Goal: Check status: Check status

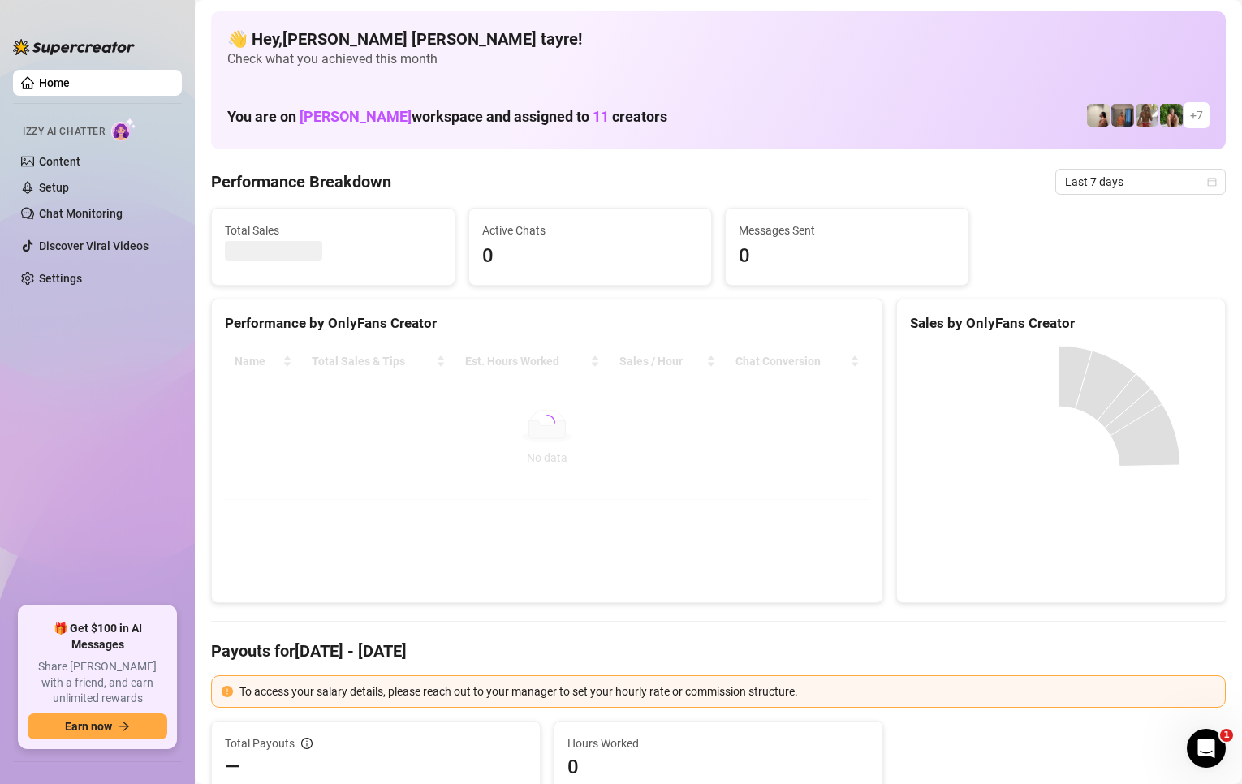
click at [71, 391] on ul "Home Izzy AI Chatter Content Setup Chat Monitoring Discover Viral Videos Settin…" at bounding box center [97, 331] width 169 height 537
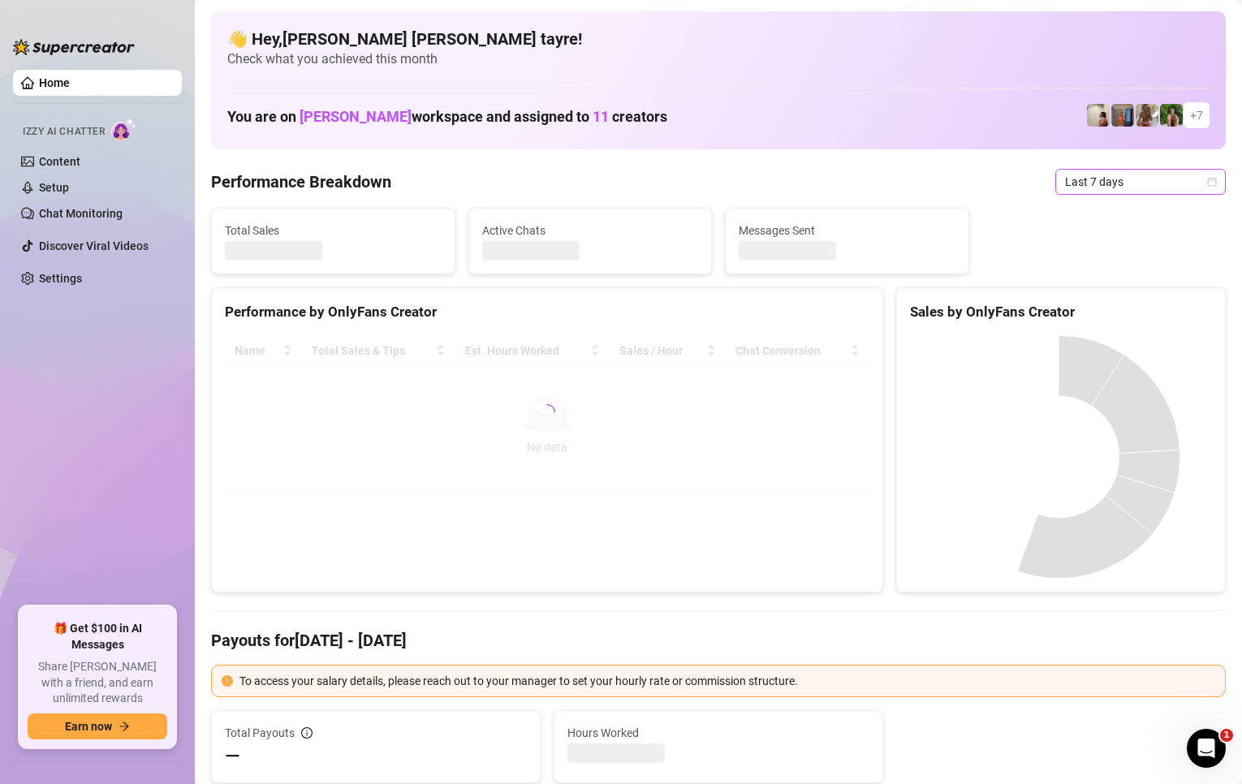
click at [1089, 184] on span "Last 7 days" at bounding box center [1140, 182] width 151 height 24
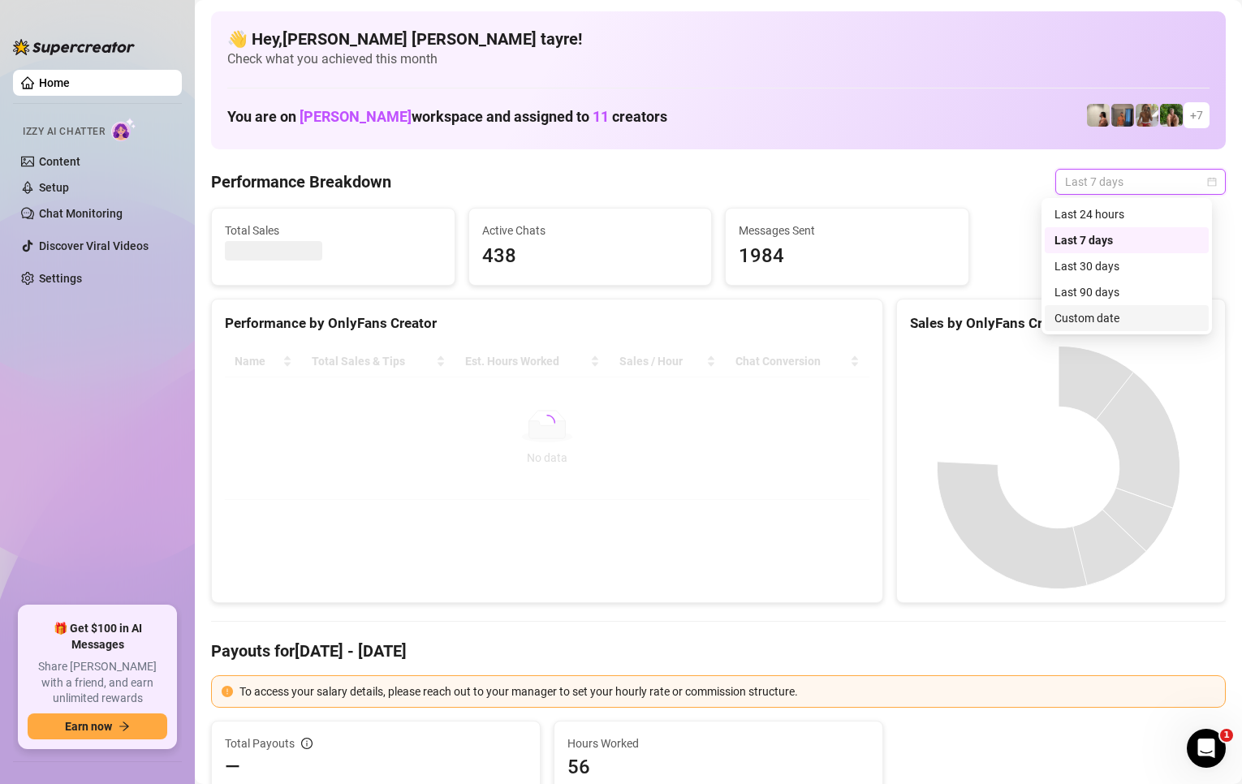
click at [1093, 310] on div "Custom date" at bounding box center [1126, 318] width 144 height 18
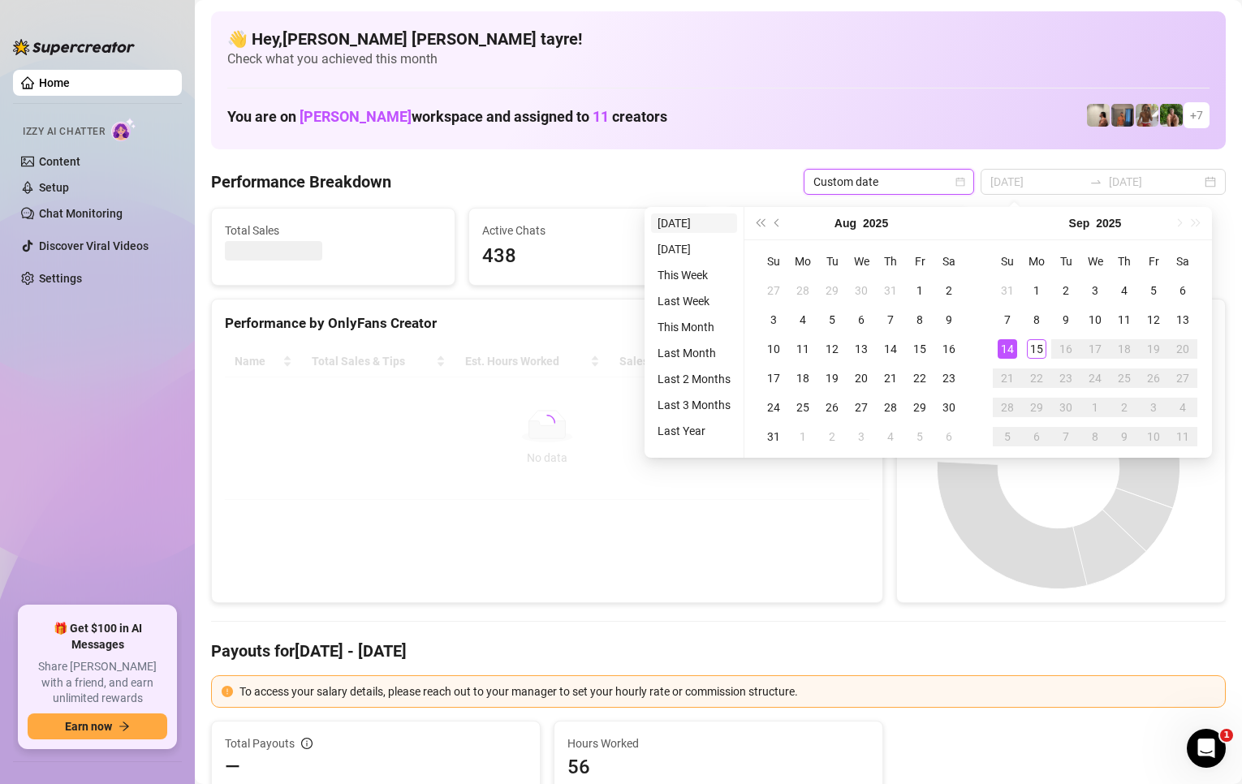
type input "2025-09-14"
type input "2025-09-08"
type input "2025-09-15"
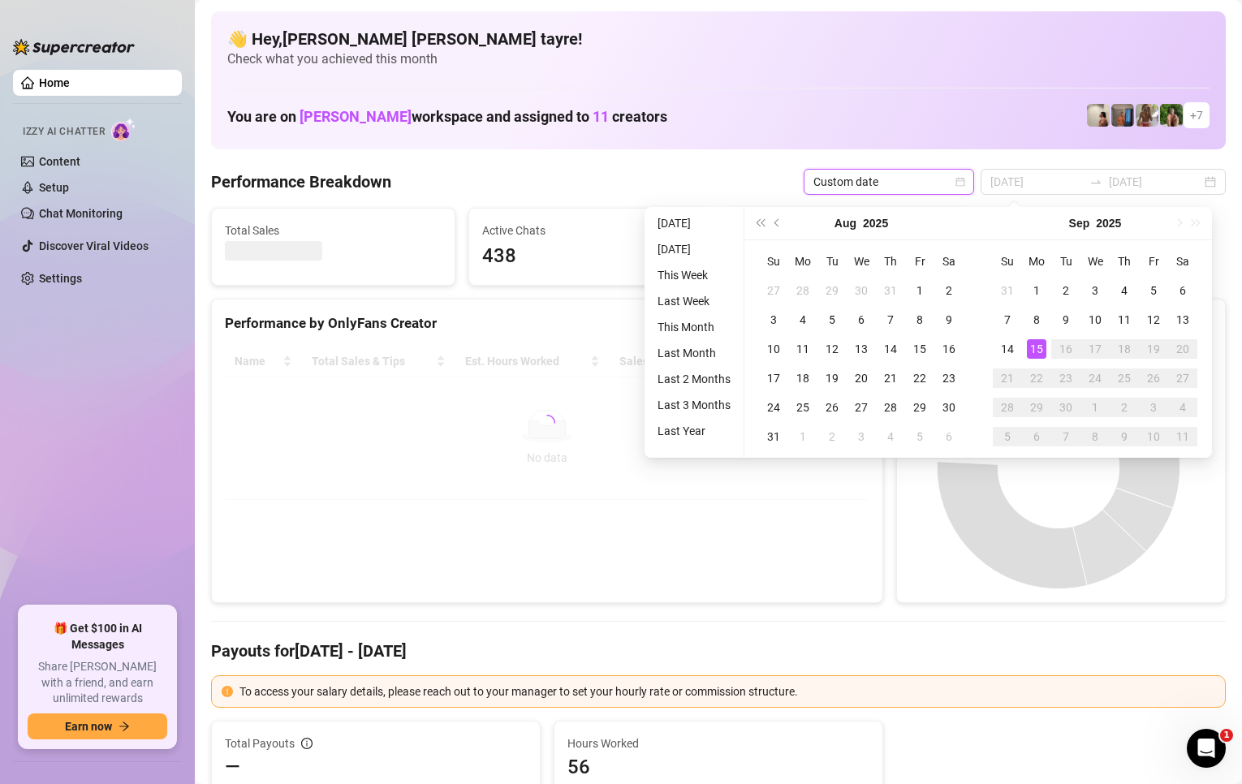
click at [695, 223] on li "Today" at bounding box center [694, 222] width 86 height 19
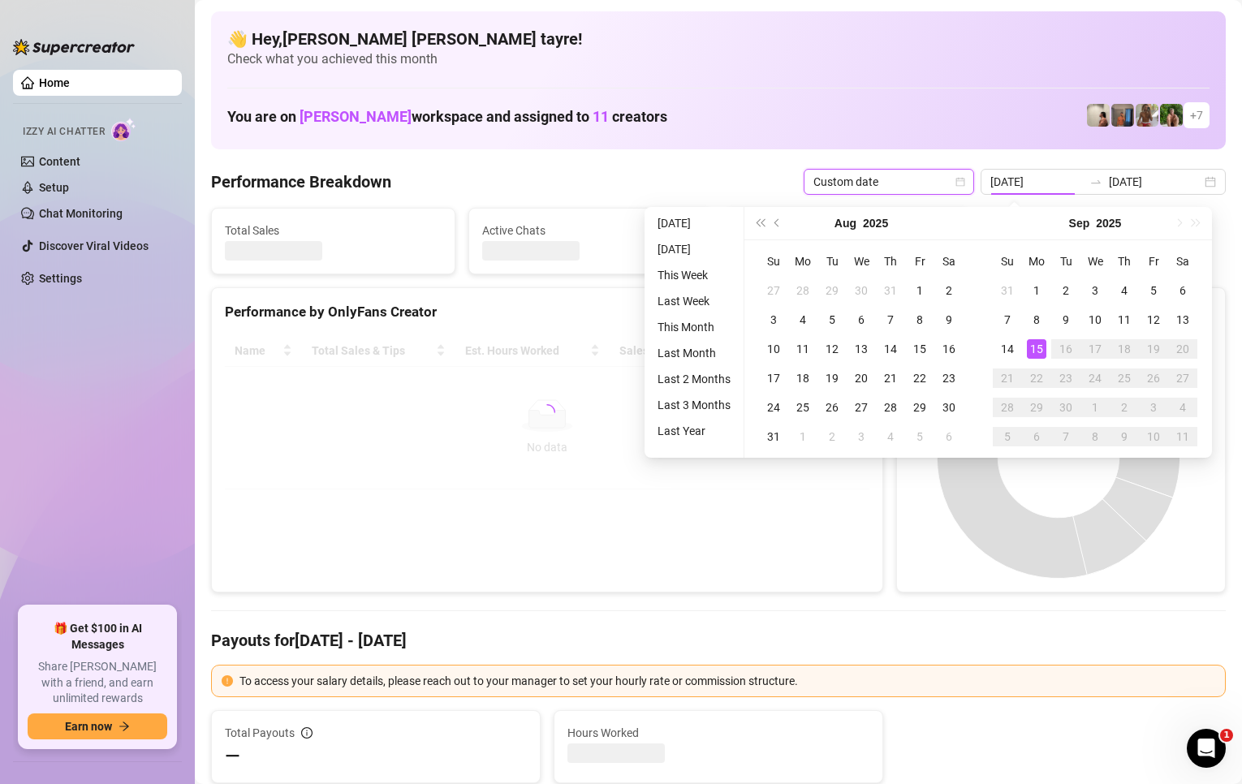
type input "2025-09-15"
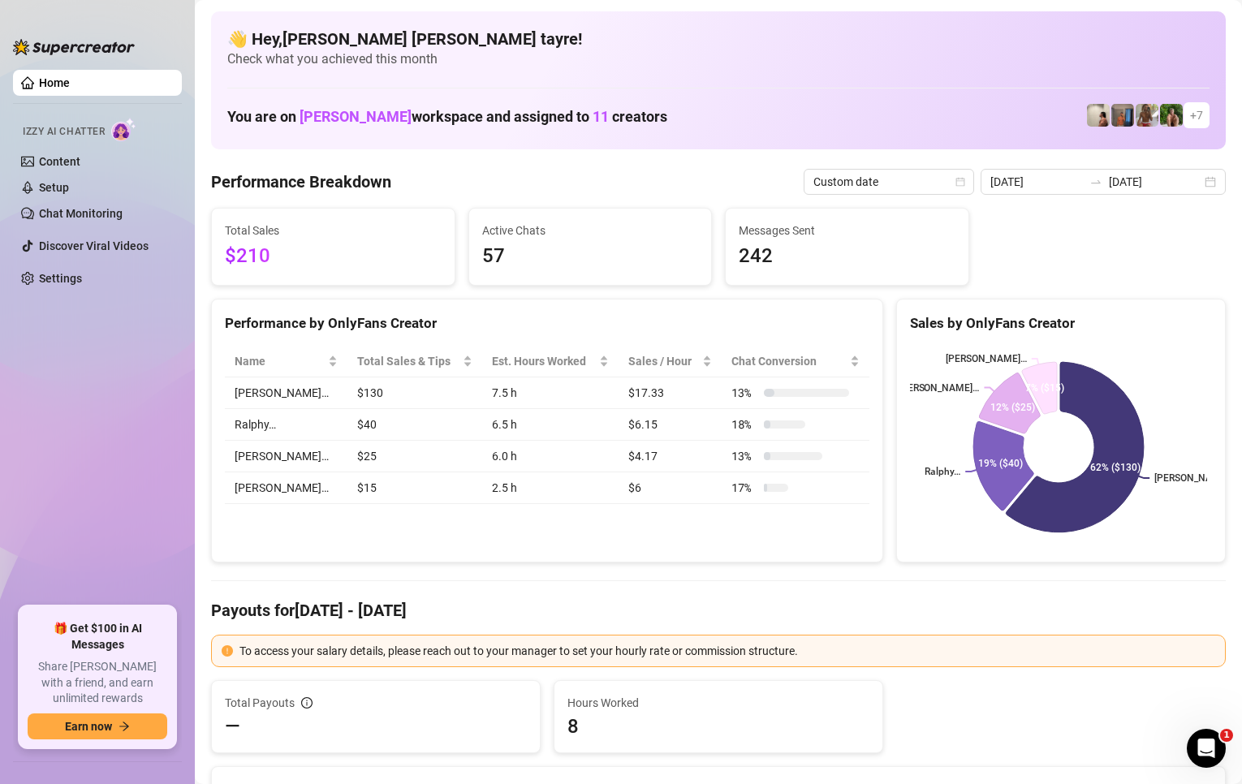
drag, startPoint x: 141, startPoint y: 416, endPoint x: 377, endPoint y: 331, distance: 251.1
click at [141, 416] on ul "Home Izzy AI Chatter Content Setup Chat Monitoring Discover Viral Videos Settin…" at bounding box center [97, 331] width 169 height 537
click at [1022, 176] on input "2025-09-15" at bounding box center [1036, 182] width 93 height 18
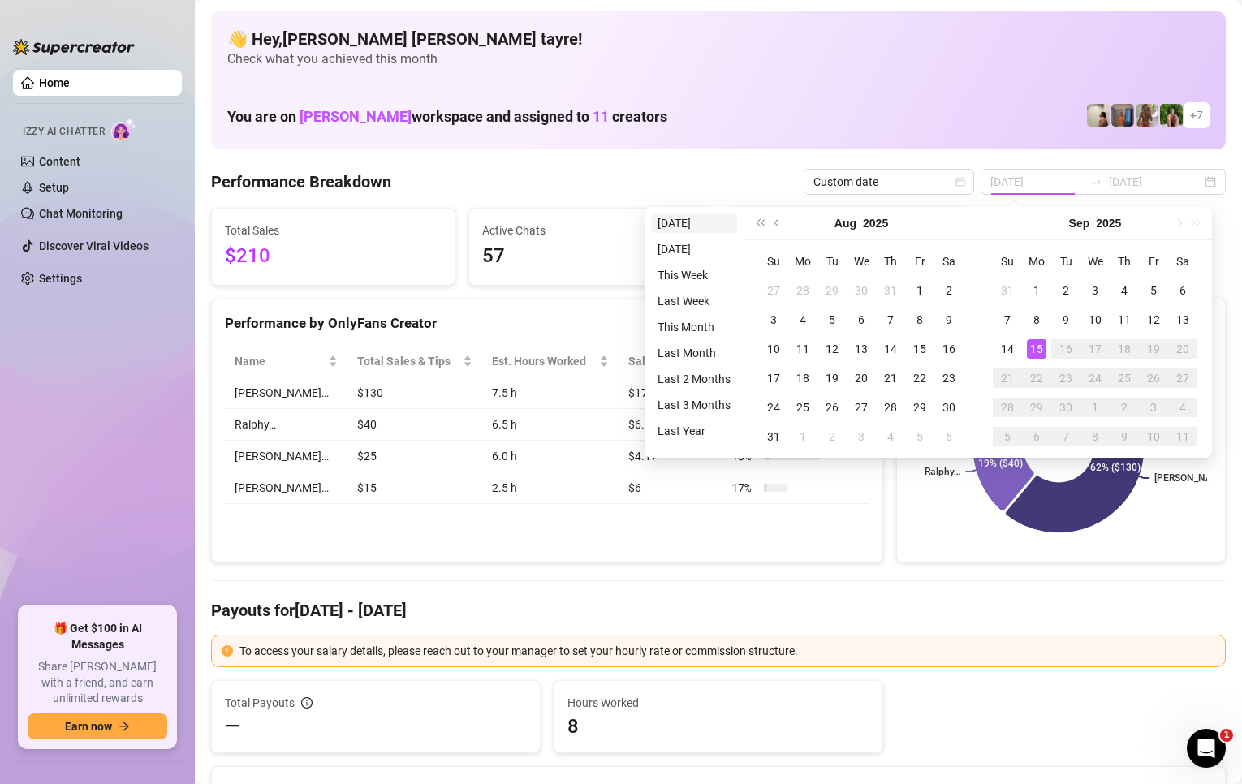
click at [672, 221] on li "Today" at bounding box center [694, 222] width 86 height 19
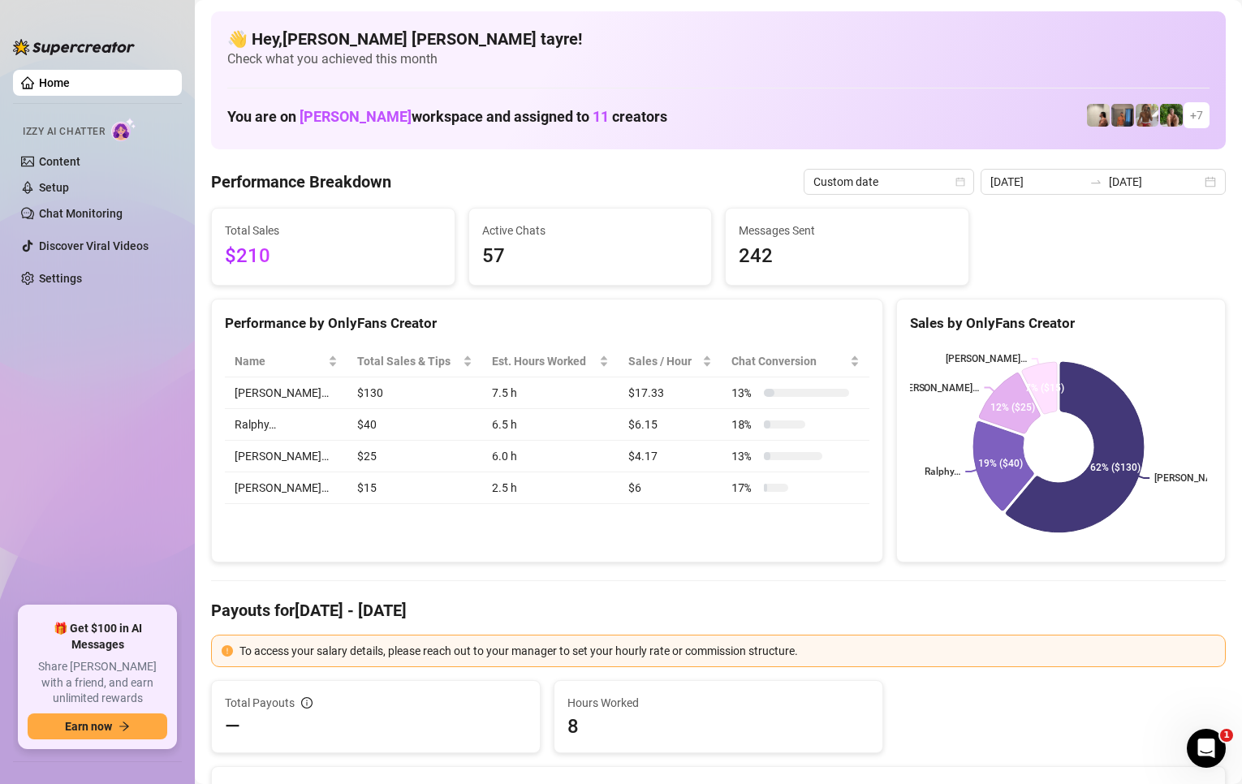
click at [162, 374] on ul "Home Izzy AI Chatter Content Setup Chat Monitoring Discover Viral Videos Settin…" at bounding box center [97, 331] width 169 height 537
click at [1045, 175] on input "2025-09-15" at bounding box center [1036, 182] width 93 height 18
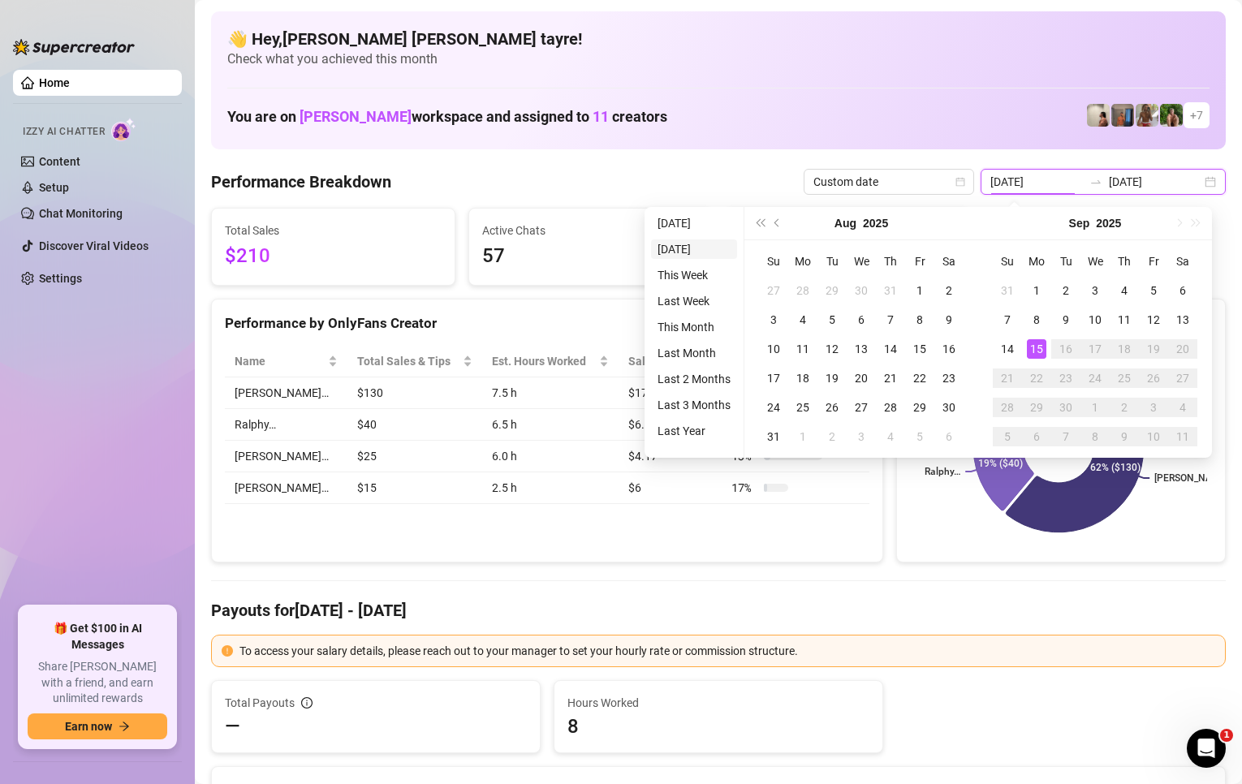
type input "2025-09-14"
type input "2025-09-15"
click at [708, 231] on li "Today" at bounding box center [694, 222] width 86 height 19
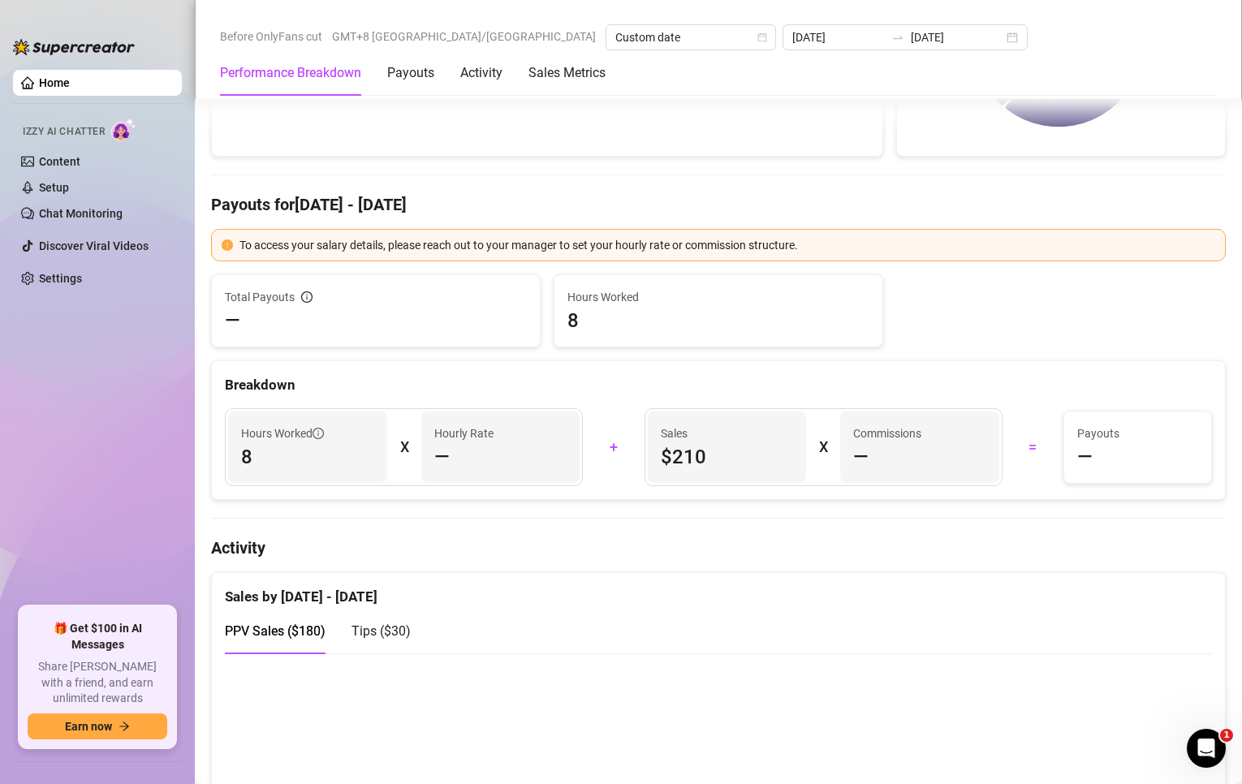
scroll to position [649, 0]
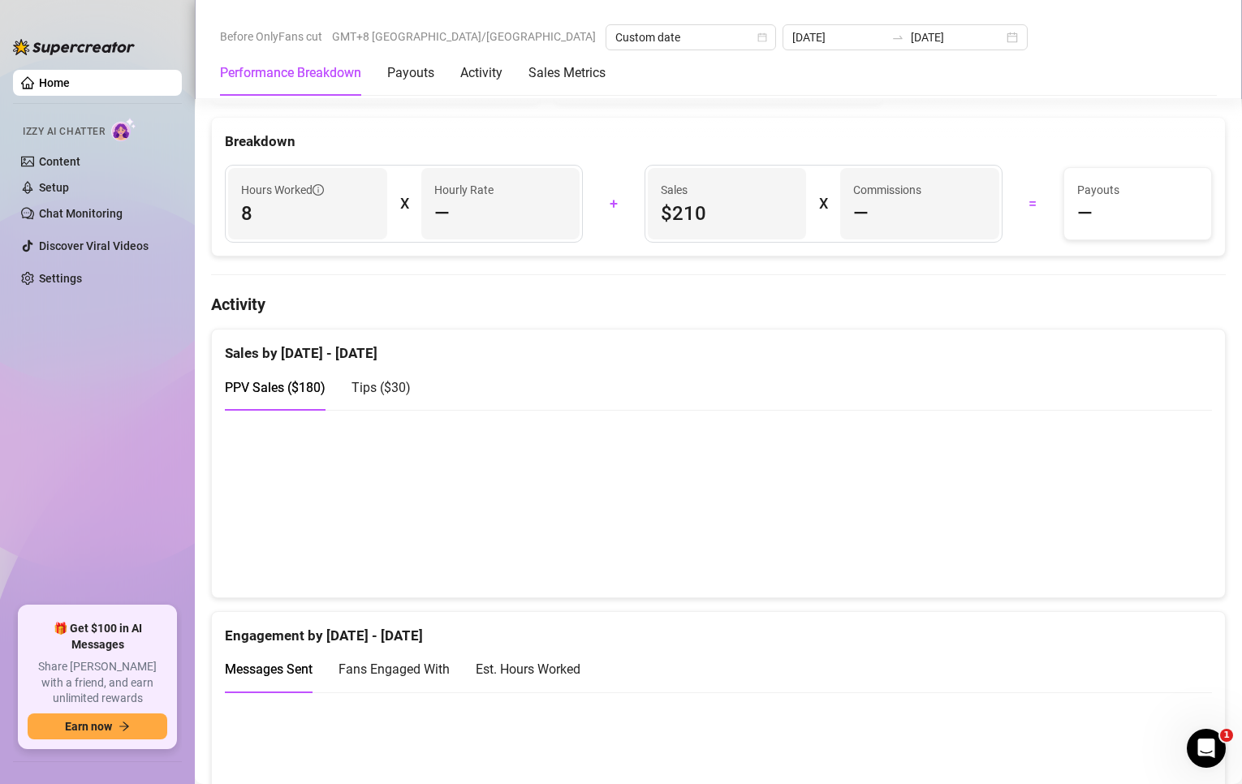
click at [83, 490] on ul "Home Izzy AI Chatter Content Setup Chat Monitoring Discover Viral Videos Settin…" at bounding box center [97, 331] width 169 height 537
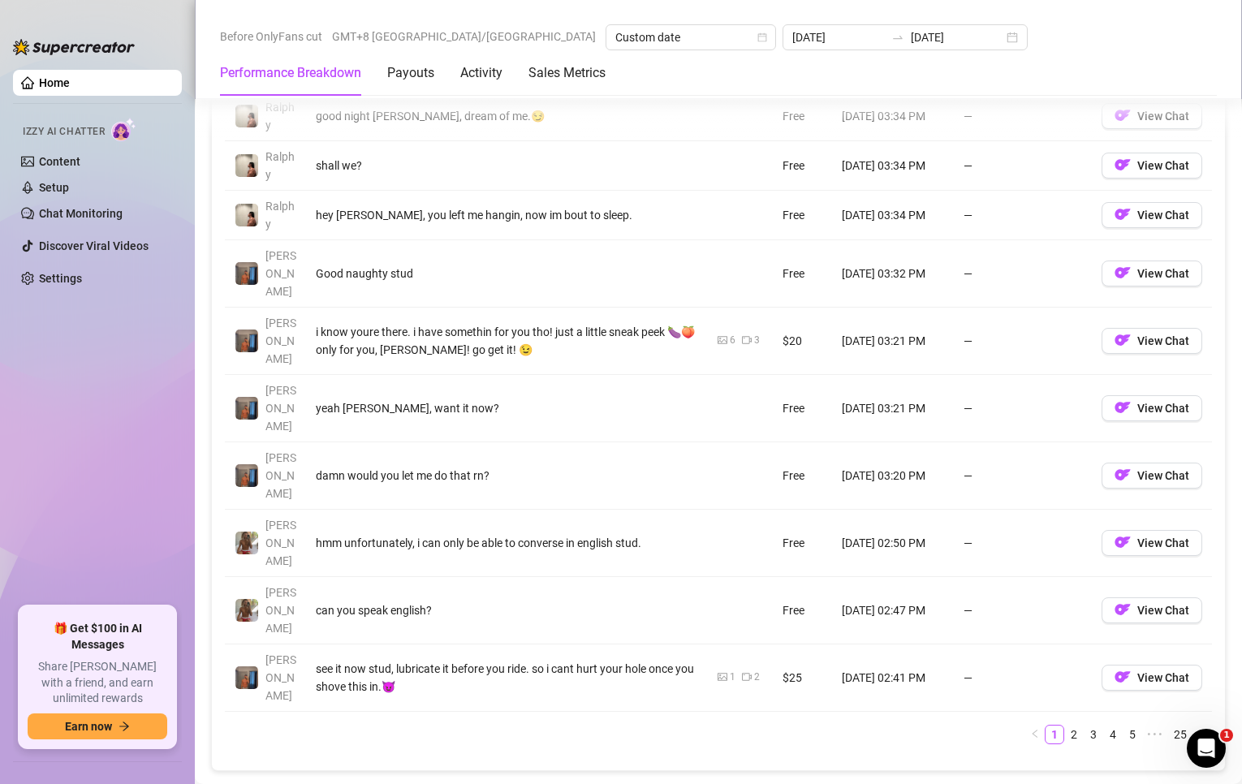
scroll to position [1948, 0]
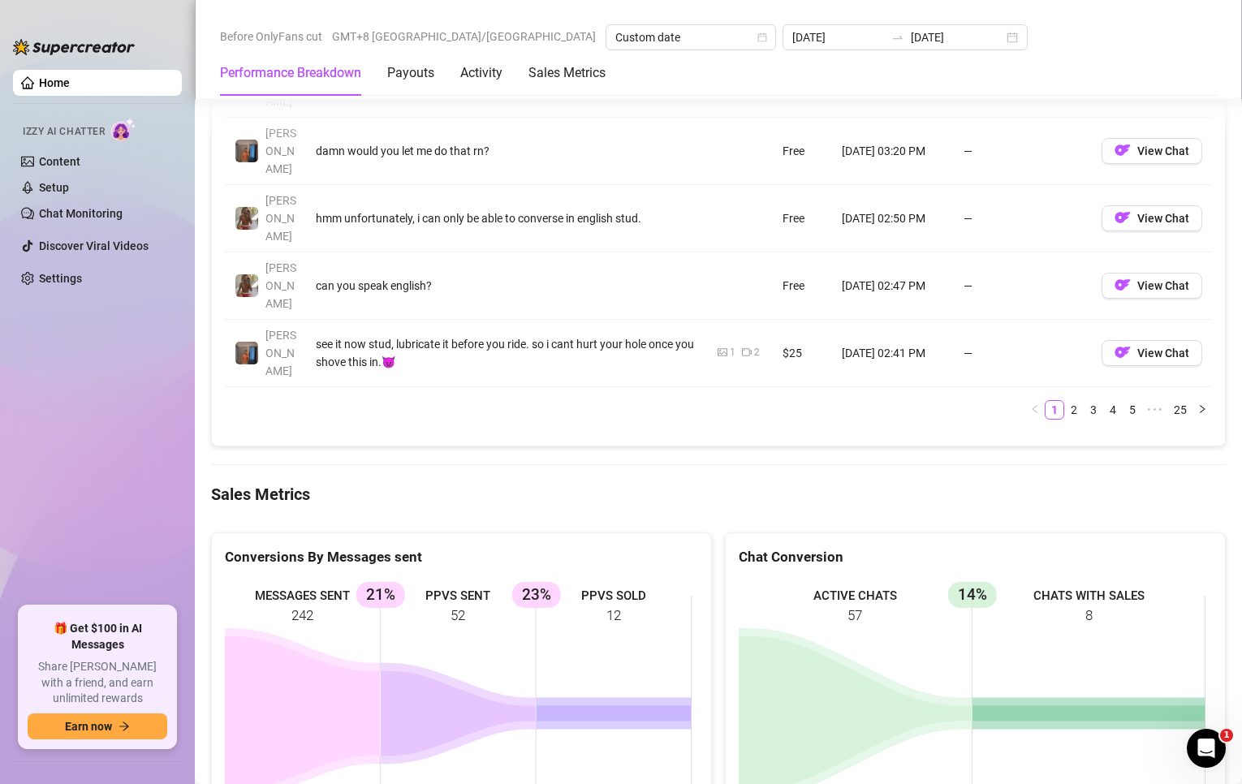
click at [161, 433] on ul "Home Izzy AI Chatter Content Setup Chat Monitoring Discover Viral Videos Settin…" at bounding box center [97, 331] width 169 height 537
